Goal: Transaction & Acquisition: Download file/media

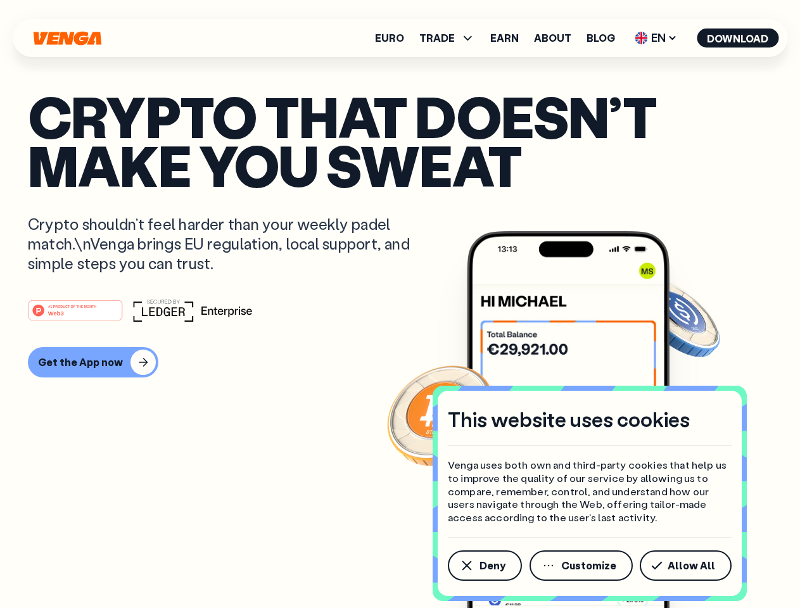
click at [400, 304] on div "#1 PRODUCT OF THE MONTH Web3" at bounding box center [400, 310] width 744 height 23
click at [484, 565] on span "Deny" at bounding box center [492, 565] width 26 height 10
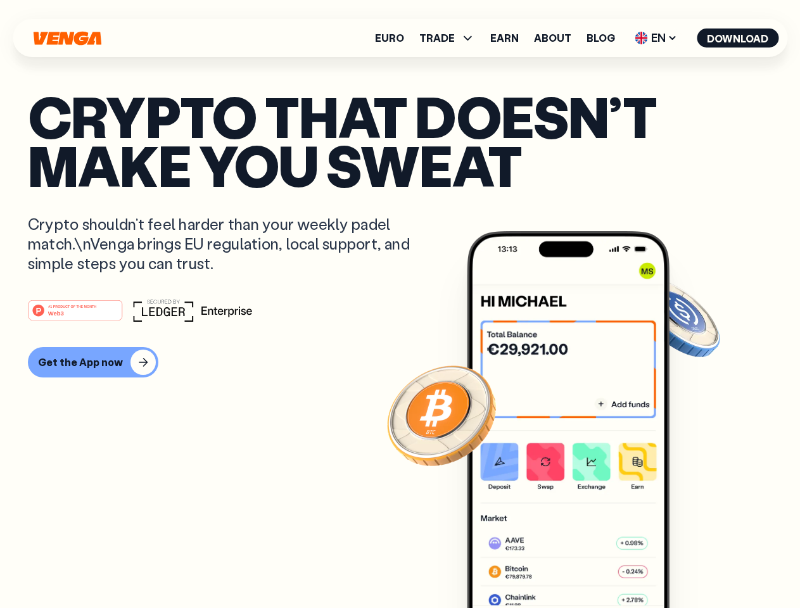
click at [582, 565] on img at bounding box center [568, 443] width 203 height 424
click at [688, 565] on article "Crypto that doesn’t make you sweat Crypto shouldn’t feel harder than your weekl…" at bounding box center [400, 329] width 744 height 475
click at [451, 38] on span "TRADE" at bounding box center [436, 38] width 35 height 10
click at [656, 38] on span "EN" at bounding box center [655, 38] width 51 height 20
click at [738, 38] on button "Download" at bounding box center [737, 37] width 82 height 19
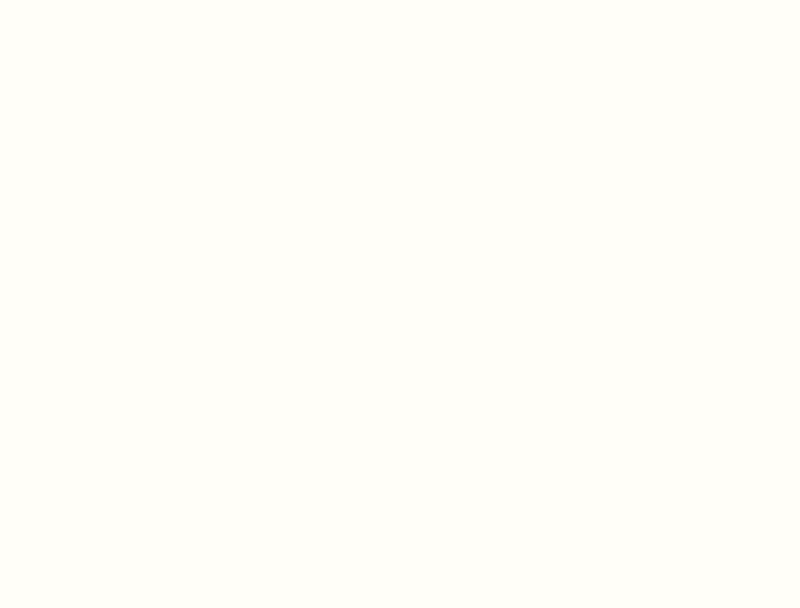
click at [400, 0] on html "This website uses cookies Venga uses both own and third-party cookies that help…" at bounding box center [400, 0] width 800 height 0
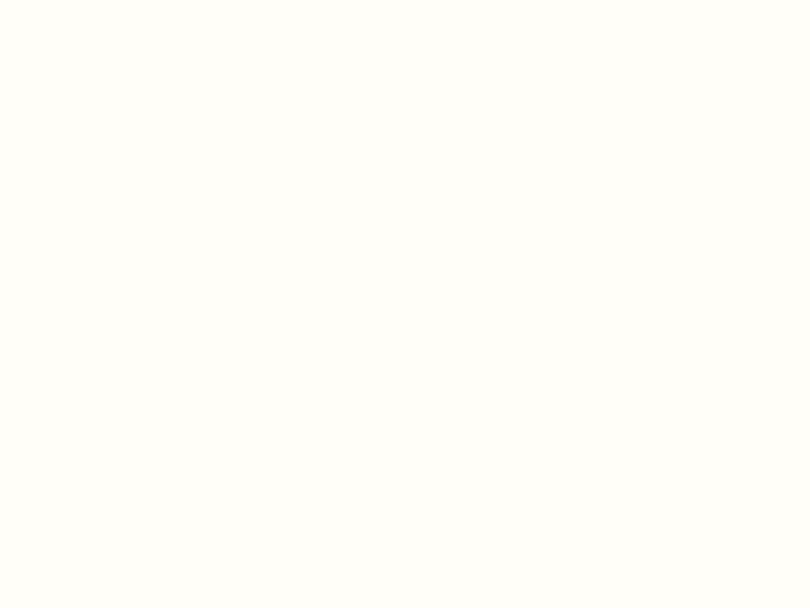
click at [91, 0] on html "This website uses cookies Venga uses both own and third-party cookies that help…" at bounding box center [405, 0] width 810 height 0
click at [77, 0] on html "This website uses cookies Venga uses both own and third-party cookies that help…" at bounding box center [405, 0] width 810 height 0
